Goal: Download file/media

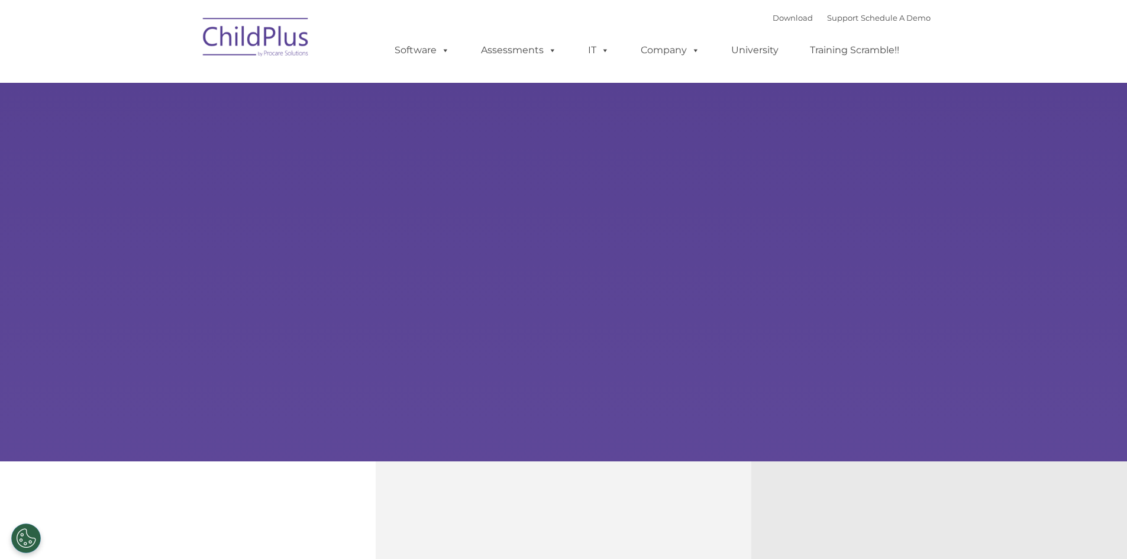
select select "MEDIUM"
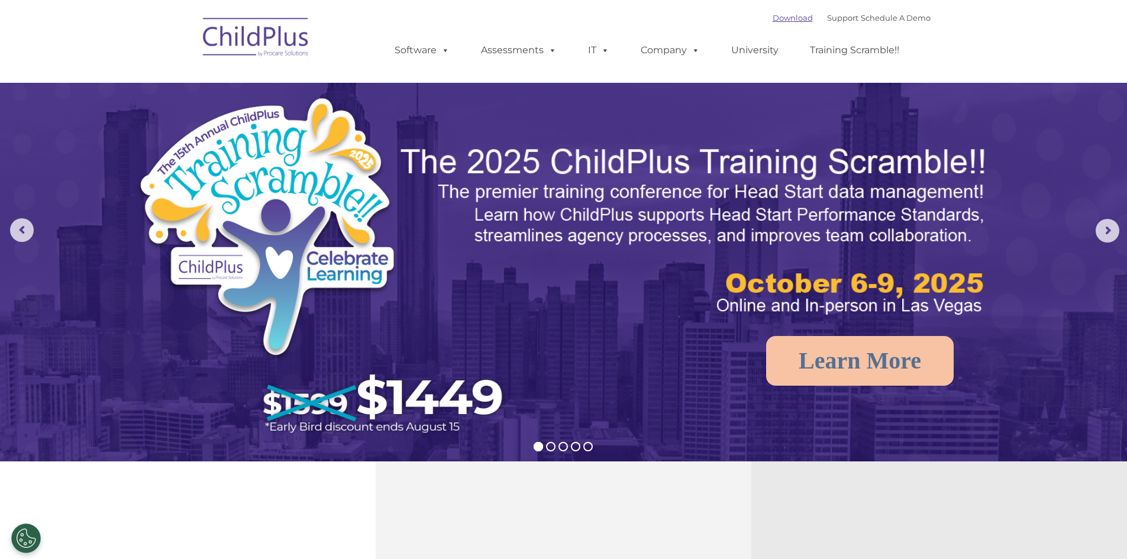
click at [775, 16] on link "Download" at bounding box center [792, 17] width 40 height 9
click at [433, 56] on link "Software" at bounding box center [422, 50] width 79 height 24
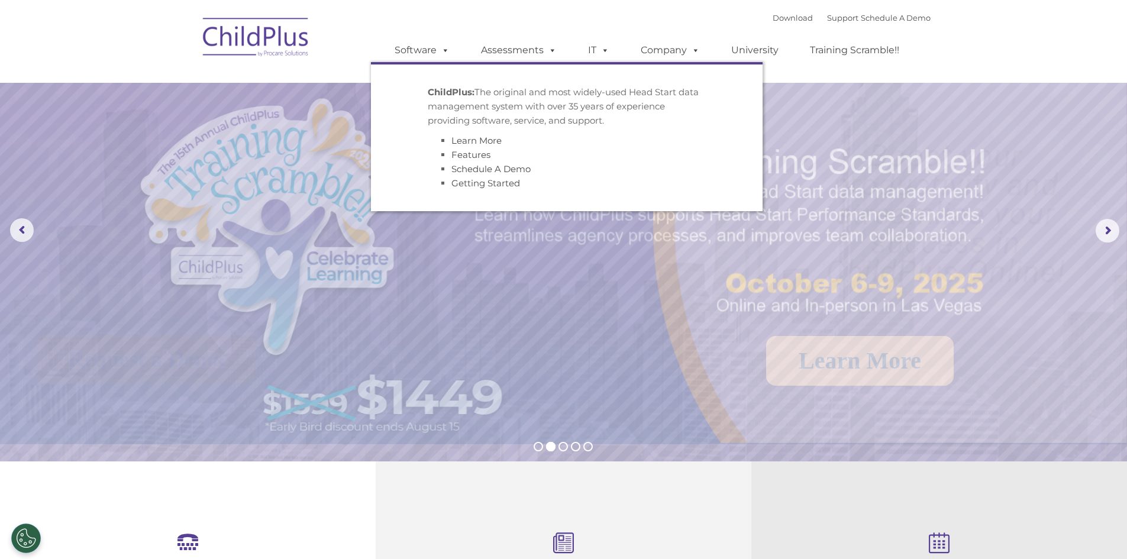
click at [478, 90] on p "ChildPlus: The original and most widely-used Head Start data management system …" at bounding box center [567, 106] width 278 height 43
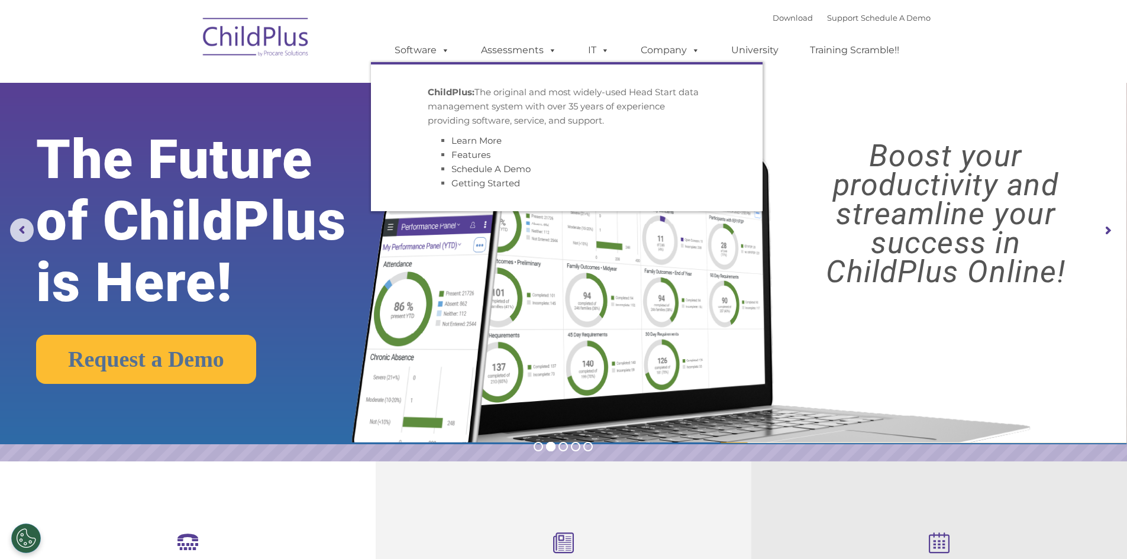
click at [423, 65] on ul "ChildPlus: The original and most widely-used Head Start data management system …" at bounding box center [567, 136] width 392 height 149
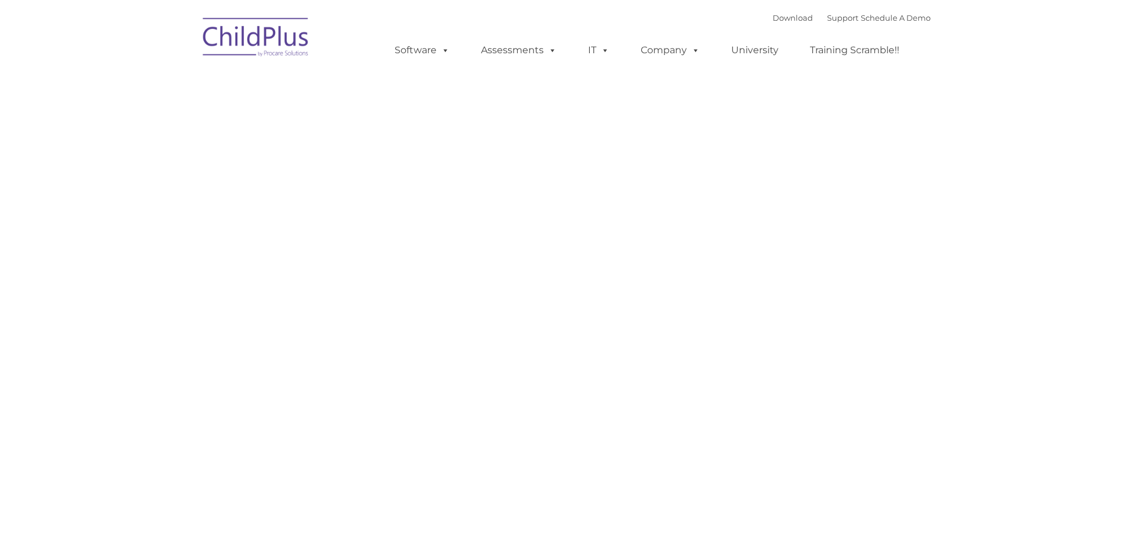
type input ""
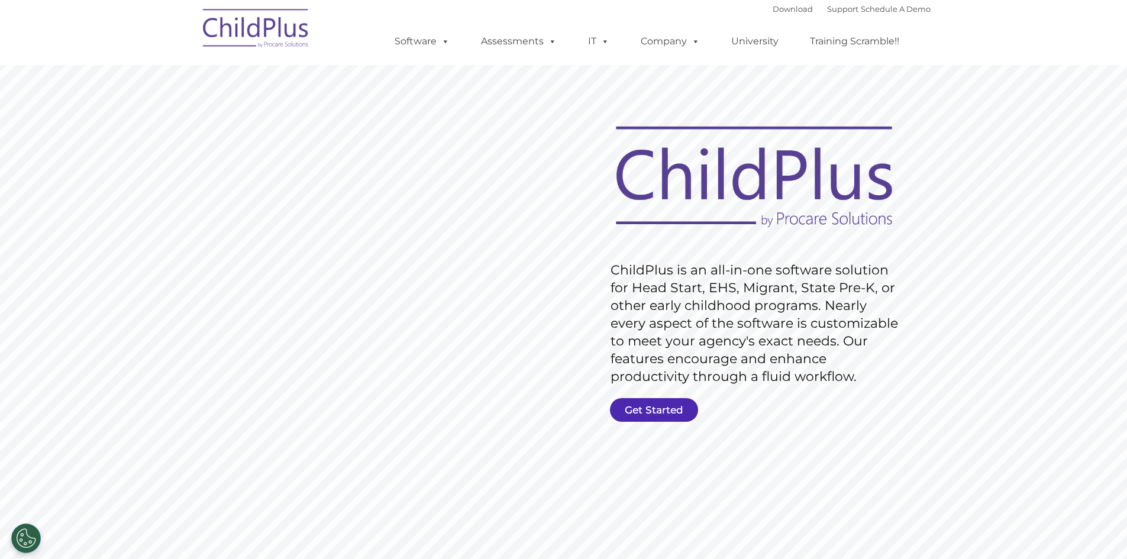
click at [685, 410] on link "Get Started" at bounding box center [654, 410] width 88 height 24
click at [790, 9] on link "Download" at bounding box center [792, 8] width 40 height 9
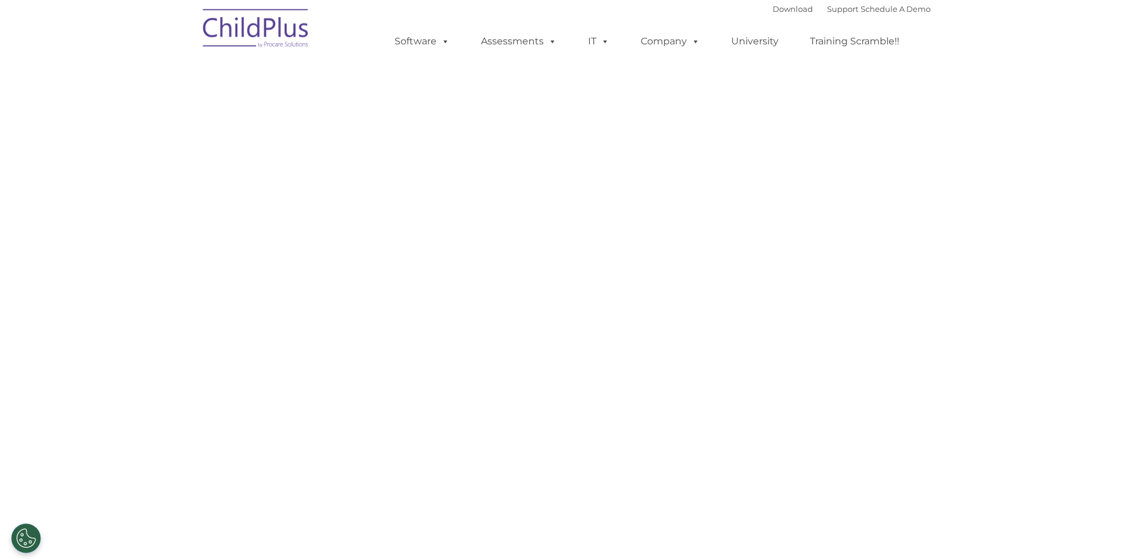
select select "MEDIUM"
